Goal: Information Seeking & Learning: Learn about a topic

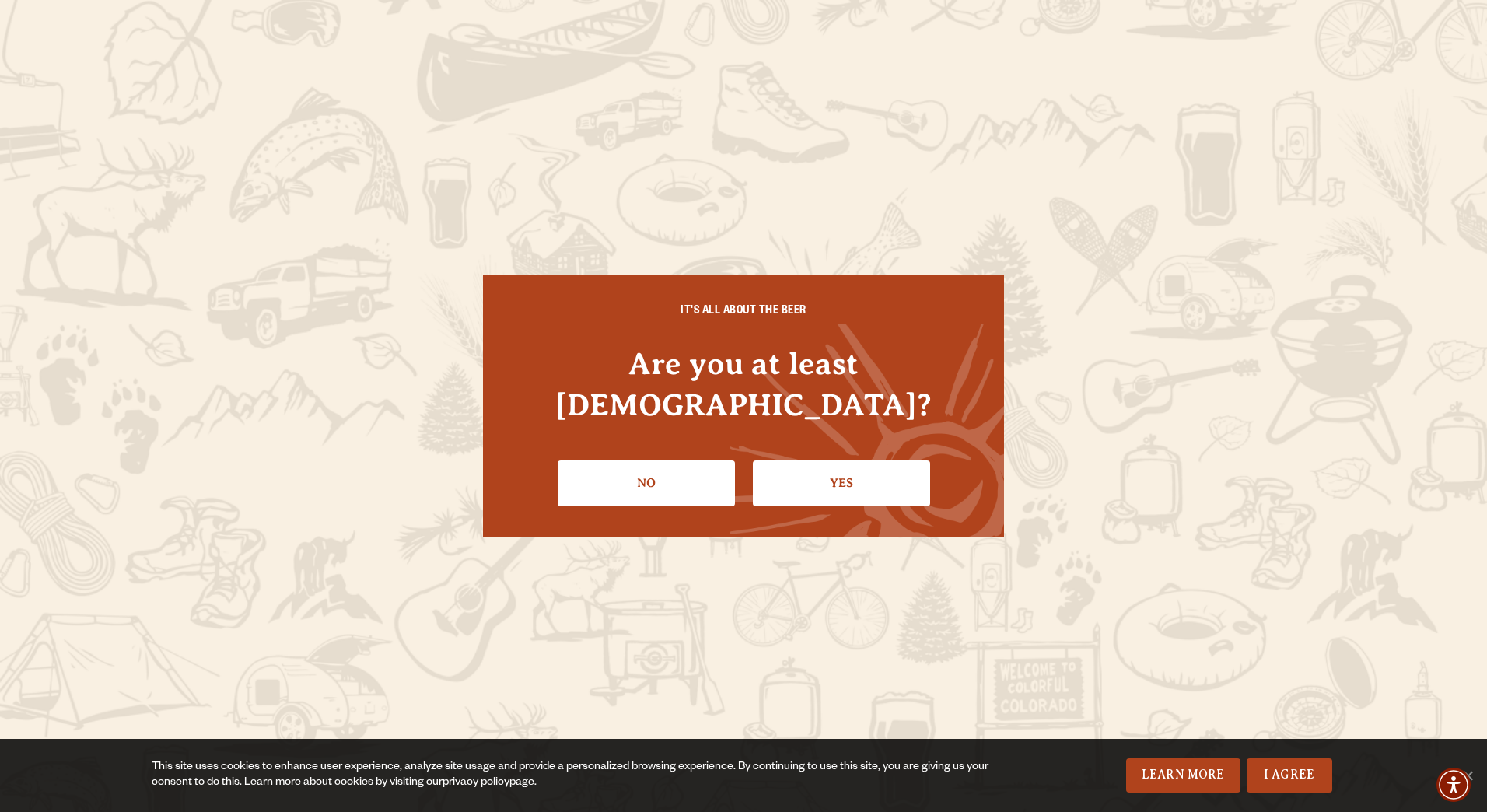
click at [852, 468] on link "Yes" at bounding box center [841, 483] width 177 height 45
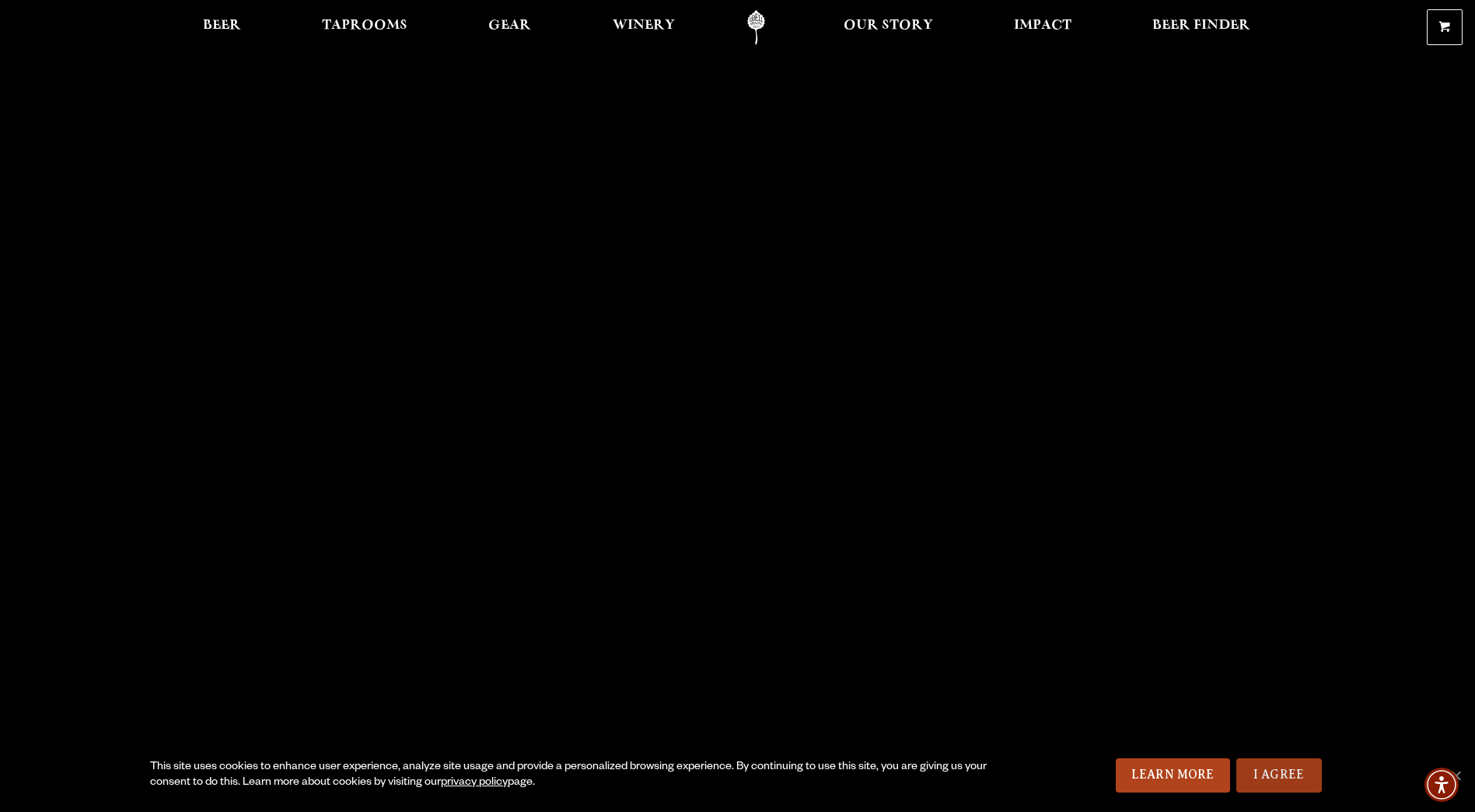
click at [1272, 782] on link "I Agree" at bounding box center [1279, 775] width 86 height 34
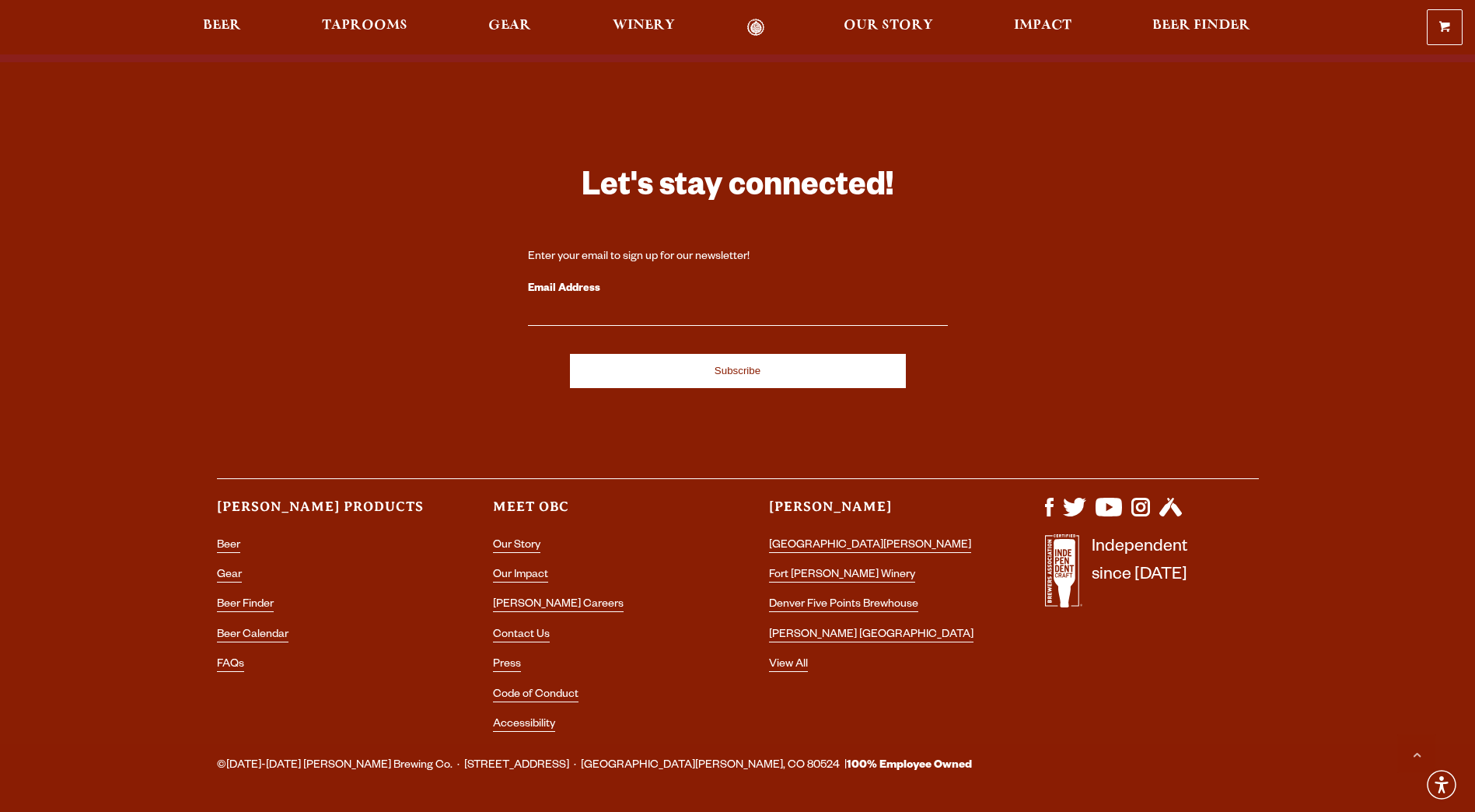
scroll to position [4519, 0]
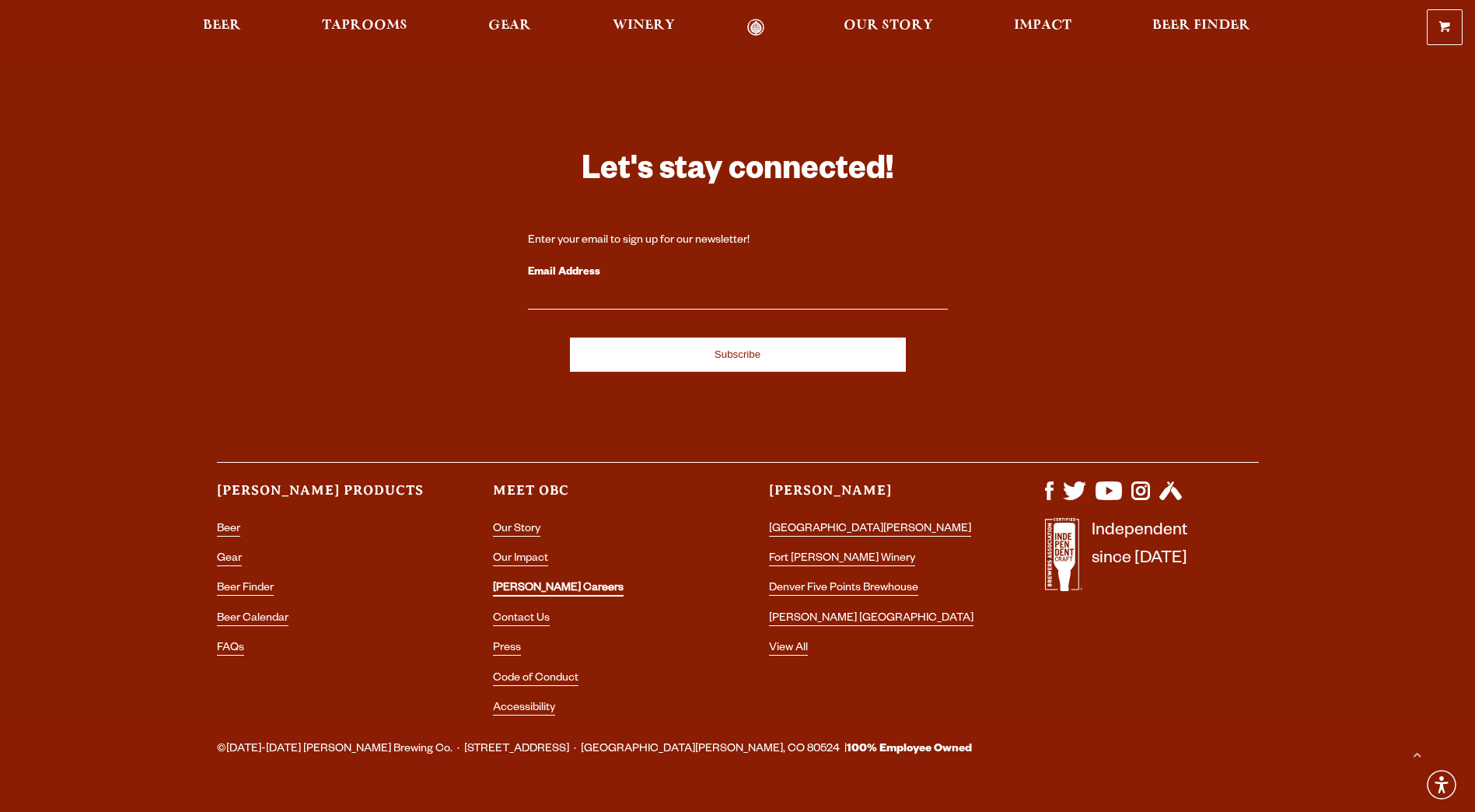
click at [541, 582] on link "[PERSON_NAME] Careers" at bounding box center [557, 589] width 130 height 14
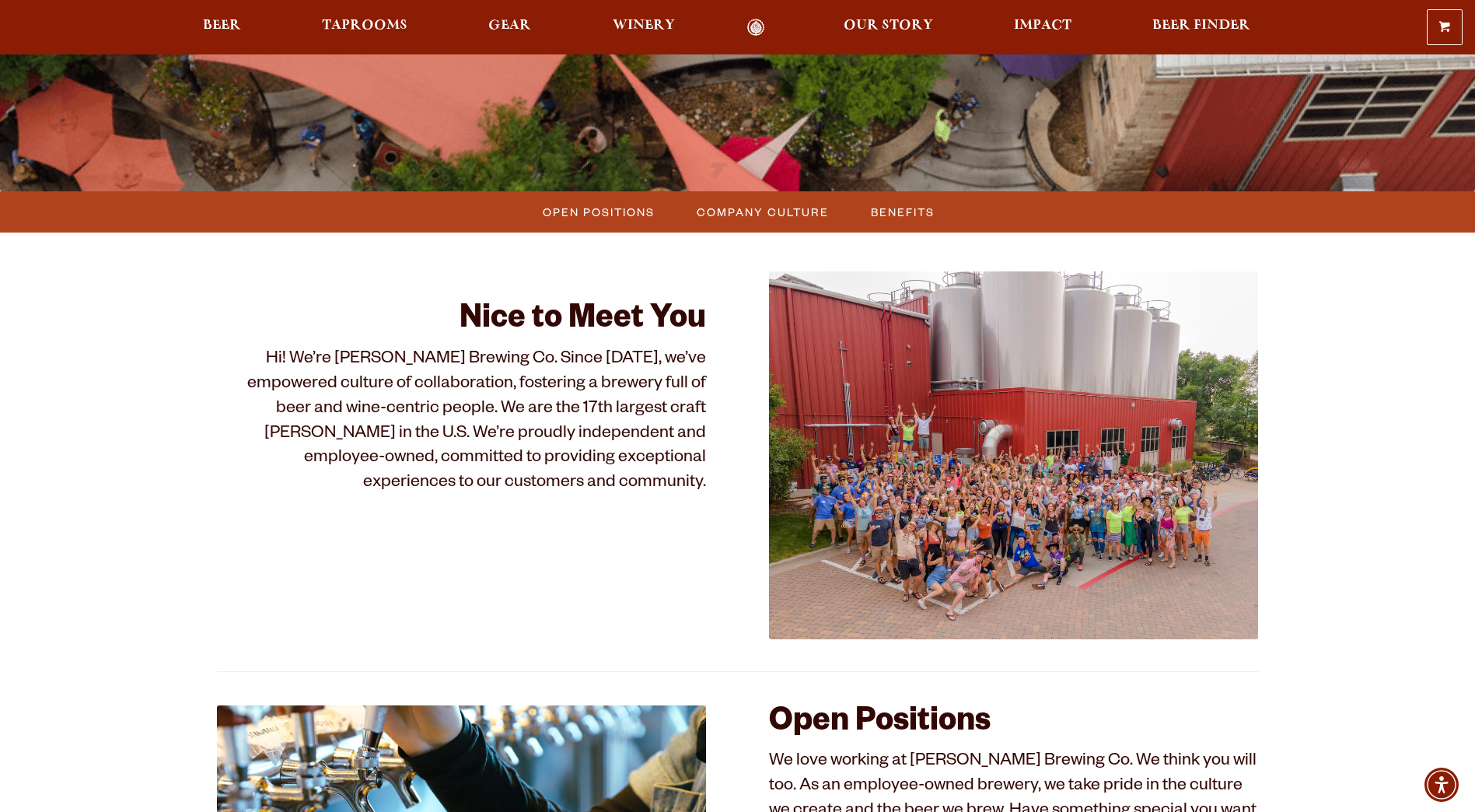
scroll to position [314, 0]
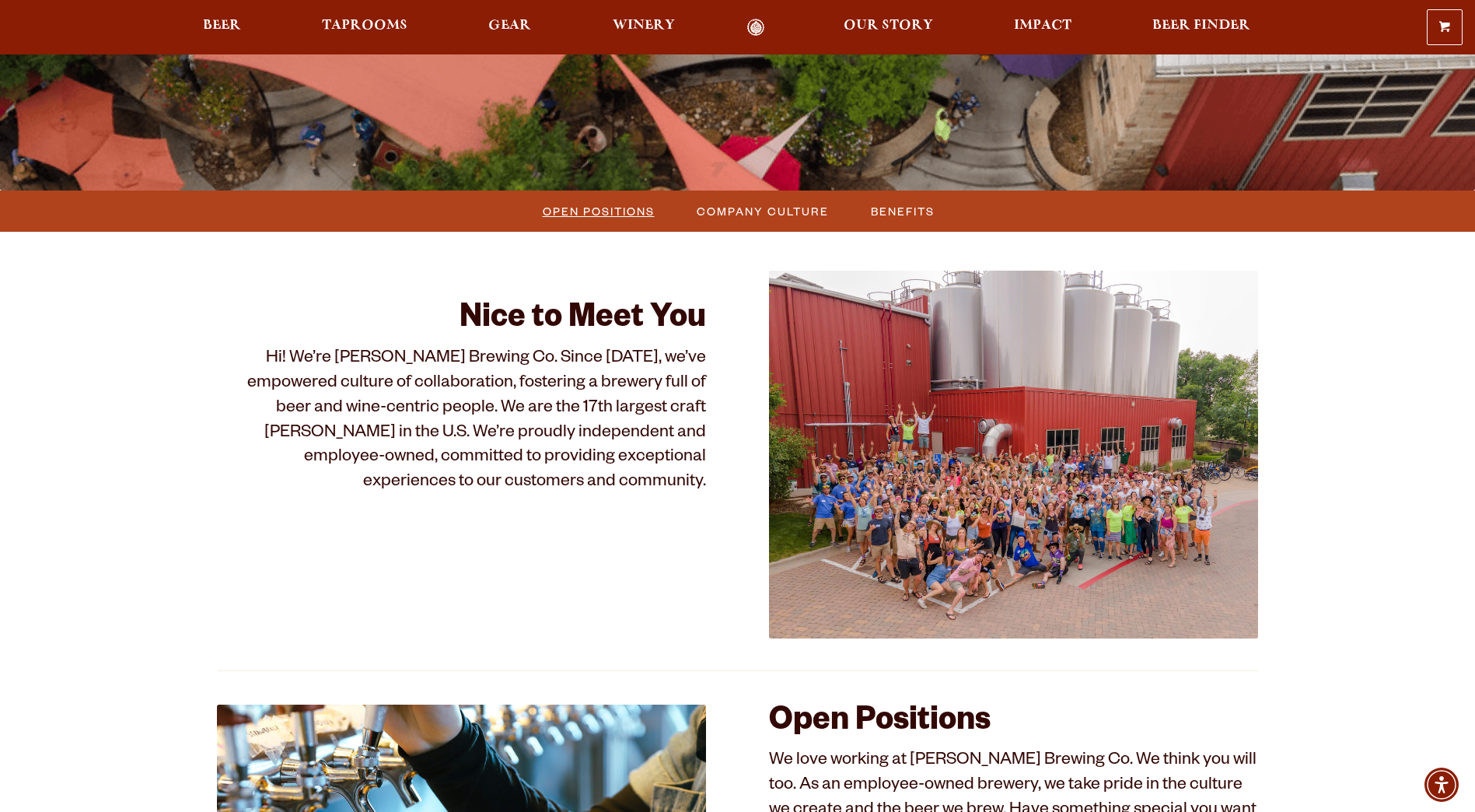
click at [612, 211] on span "Open Positions" at bounding box center [598, 211] width 112 height 23
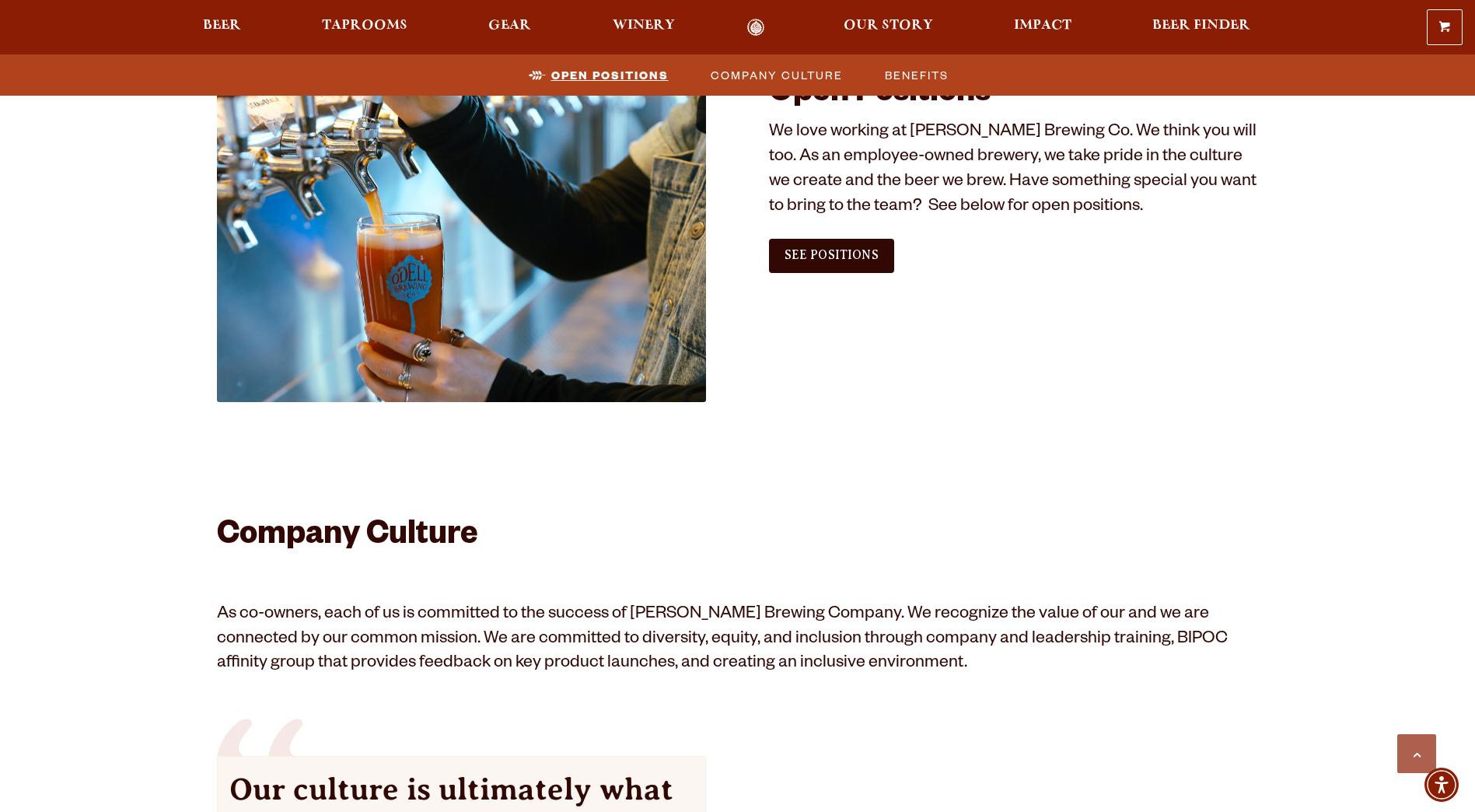
scroll to position [945, 0]
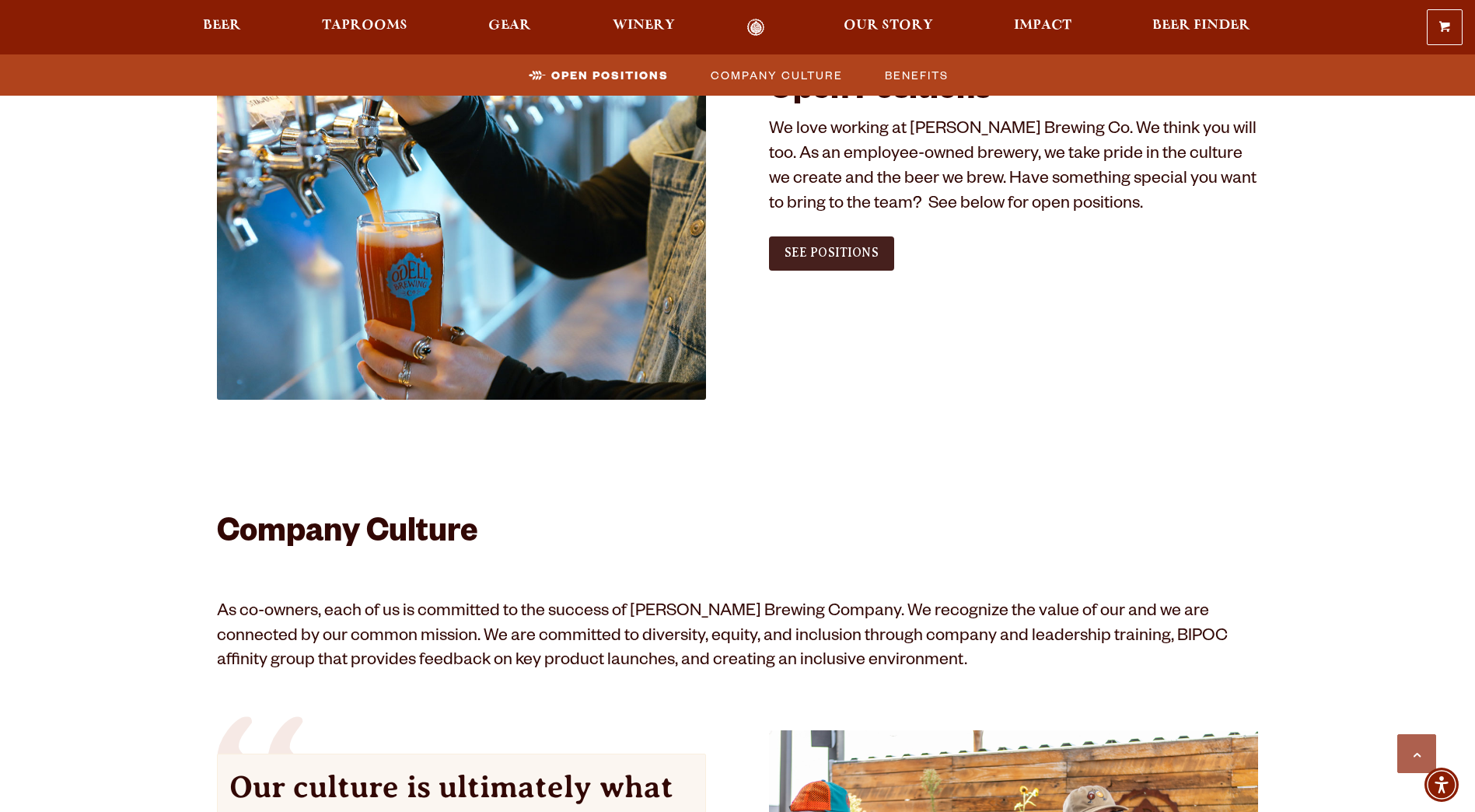
click at [827, 255] on span "See Positions" at bounding box center [831, 253] width 95 height 14
